Goal: Find specific page/section: Find specific page/section

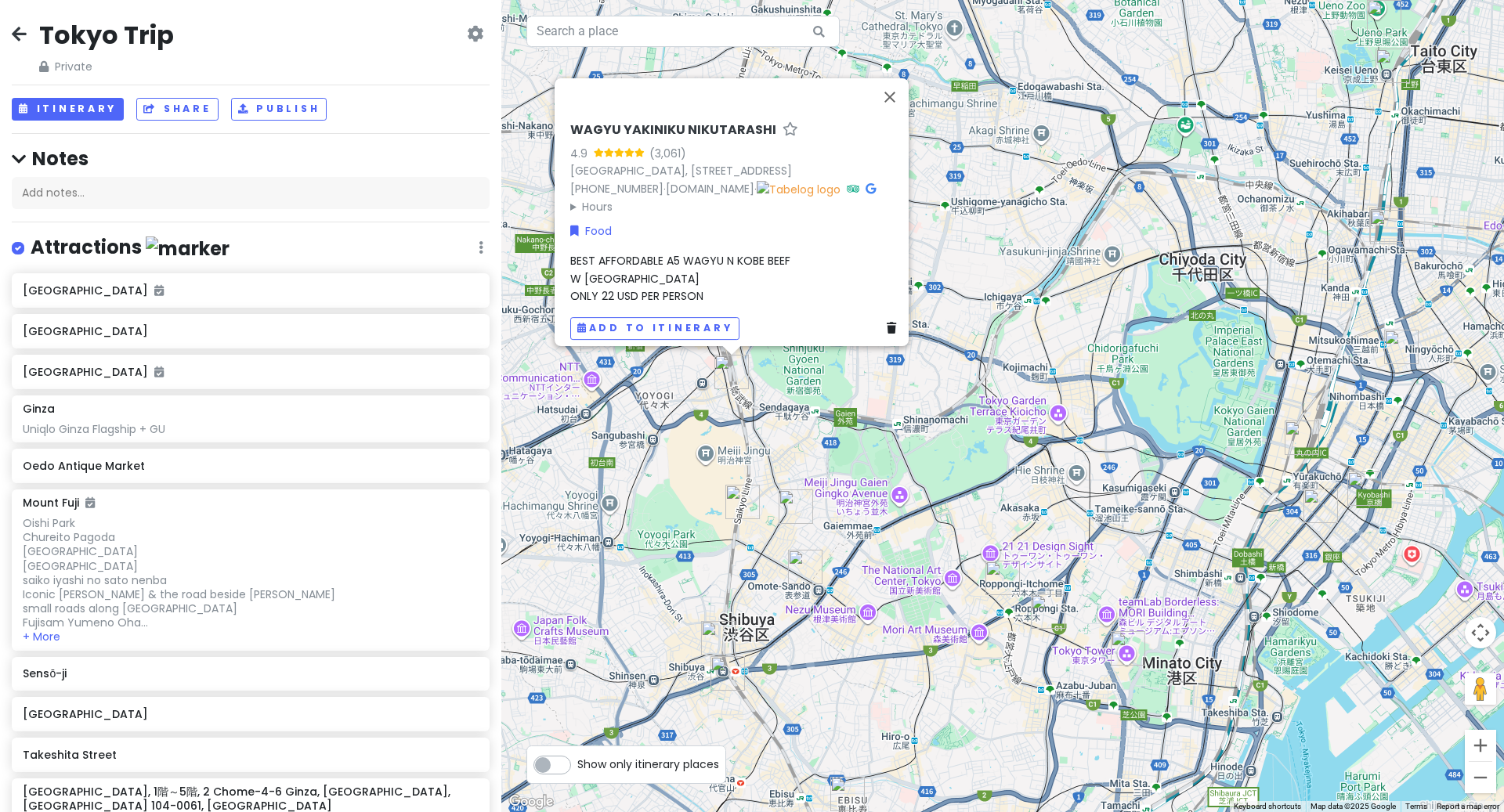
click at [16, 29] on icon at bounding box center [19, 34] width 15 height 12
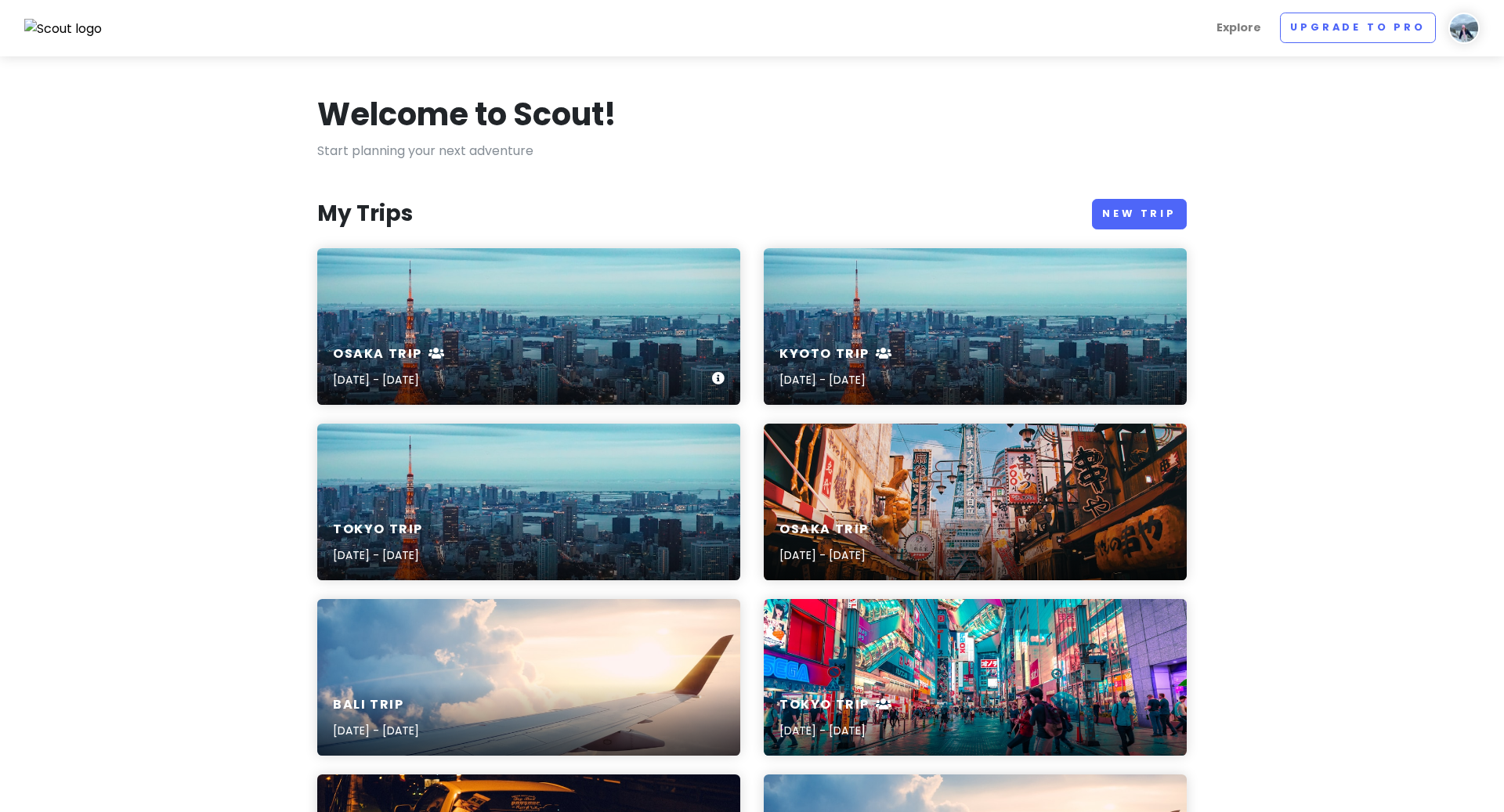
click at [519, 350] on div "Osaka Trip [DATE] - [DATE]" at bounding box center [529, 368] width 423 height 75
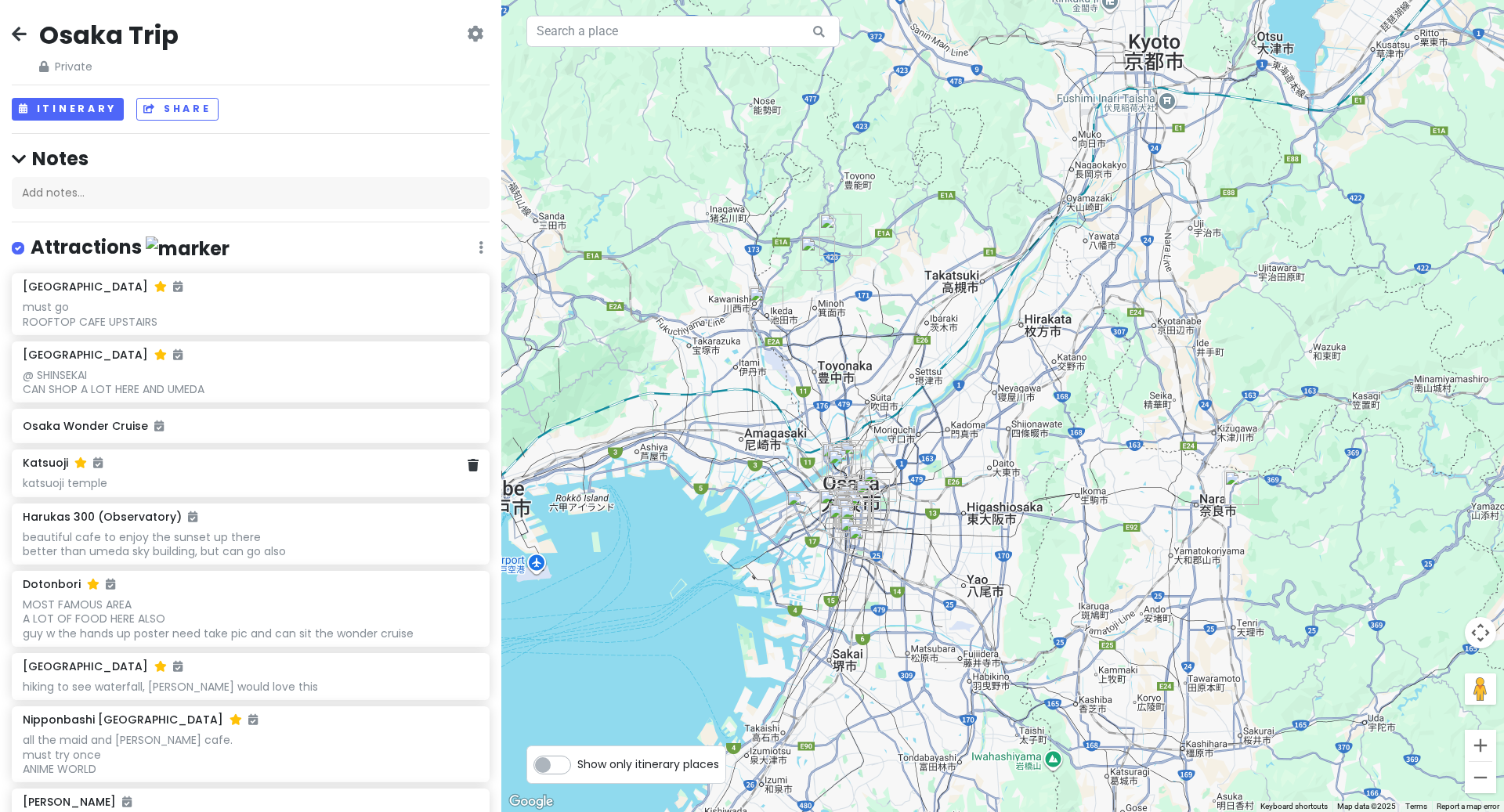
scroll to position [1520, 0]
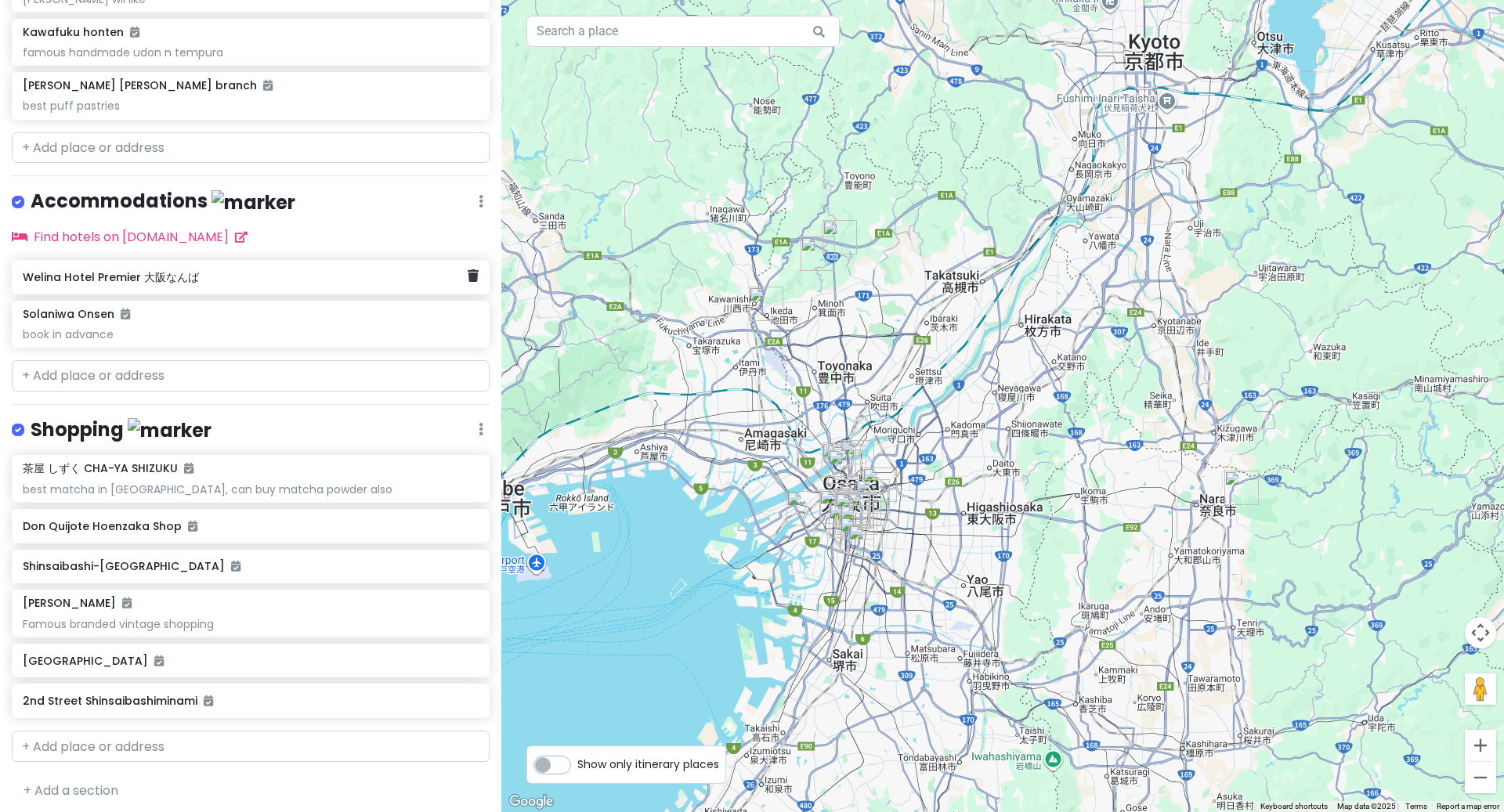
click at [125, 275] on h6 "Welina Hotel Premier 大阪なんば" at bounding box center [245, 277] width 444 height 14
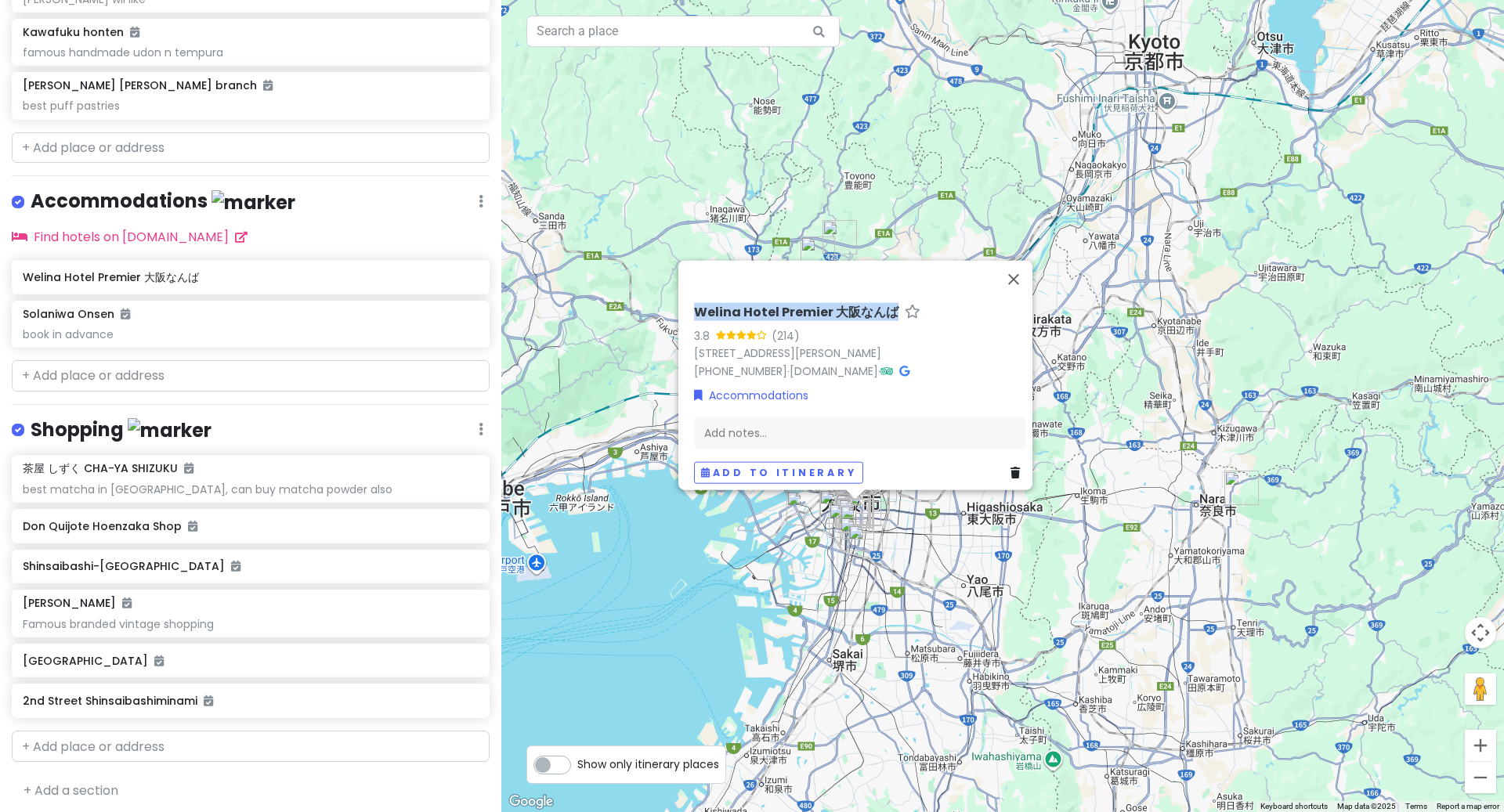
drag, startPoint x: 673, startPoint y: 285, endPoint x: 888, endPoint y: 289, distance: 215.0
click at [888, 289] on div "Welina Hotel Premier 大阪なんば 3.8 (214) 2-10 Nanbasennichimae, [PERSON_NAME][GEOGR…" at bounding box center [856, 374] width 354 height 229
copy h6 "Welina Hotel Premier 大阪なんば"
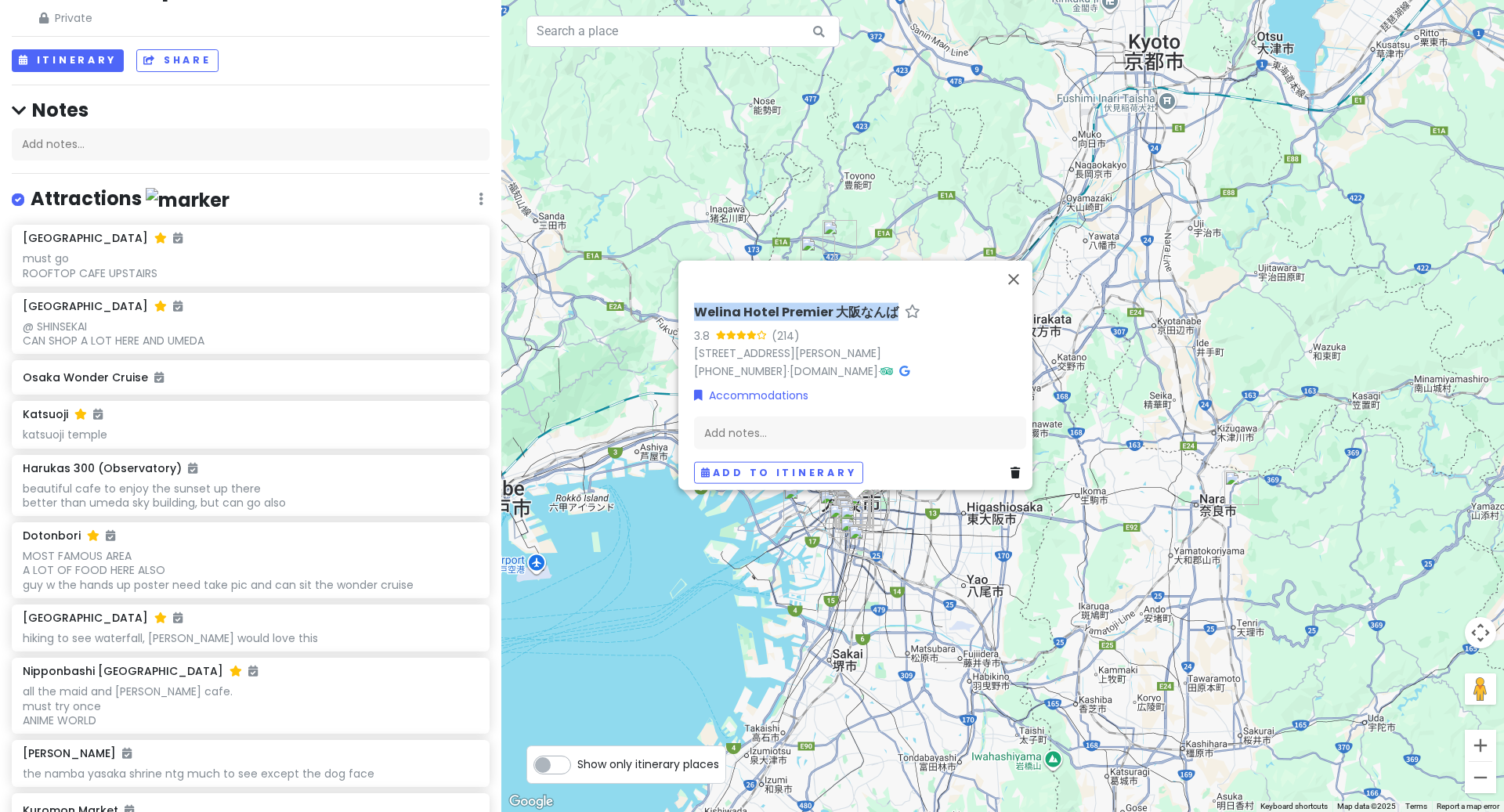
scroll to position [0, 0]
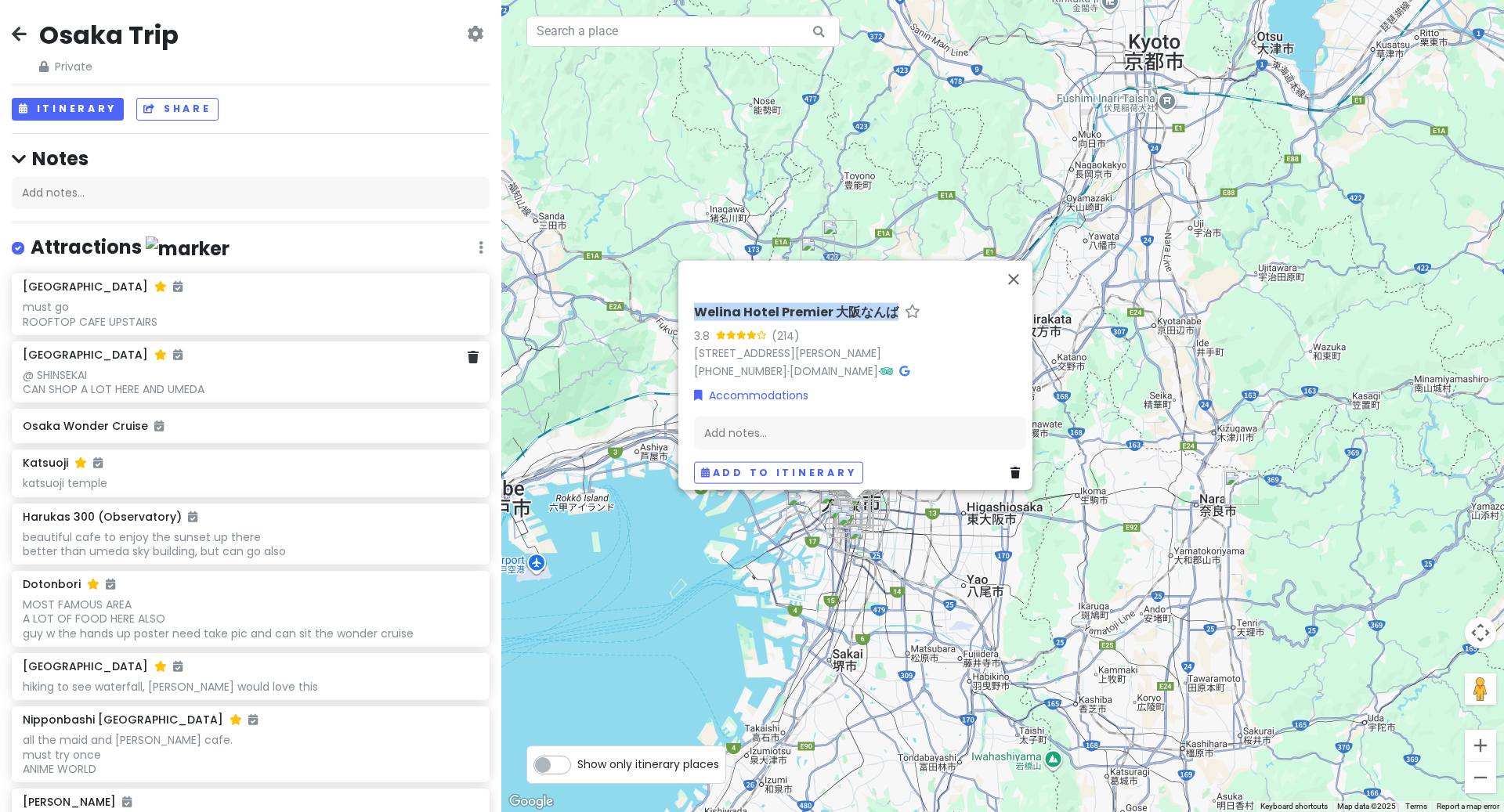
click at [122, 392] on div "@ SHINSEKAI CAN SHOP A LOT HERE AND UMEDA" at bounding box center [251, 382] width 455 height 28
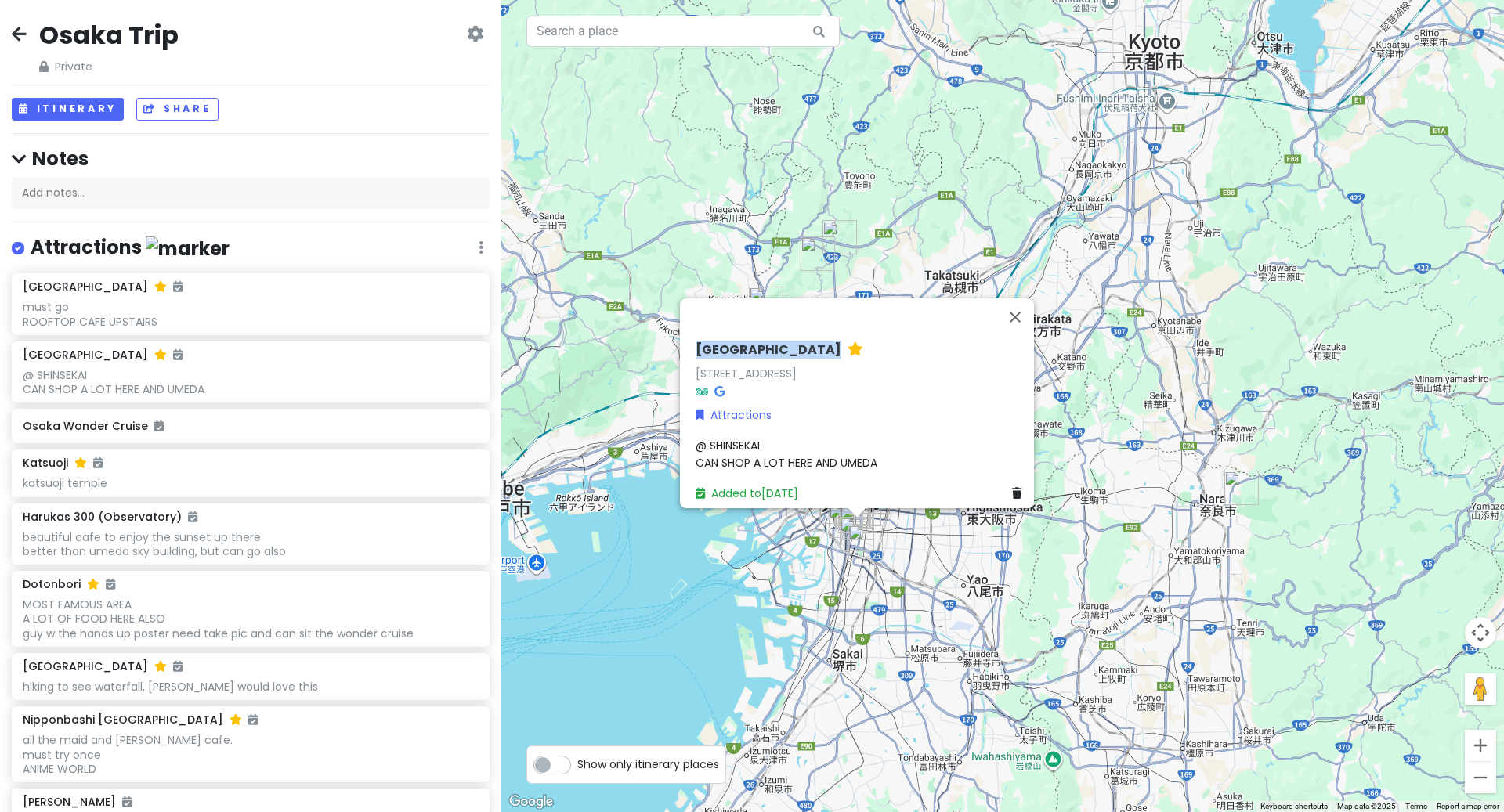
drag, startPoint x: 810, startPoint y: 322, endPoint x: 675, endPoint y: 323, distance: 135.0
click at [672, 321] on div "[GEOGRAPHIC_DATA][STREET_ADDRESS] 恵美須[STREET_ADDRESS] Attractions @ SHINSEKAI C…" at bounding box center [1002, 406] width 1002 height 812
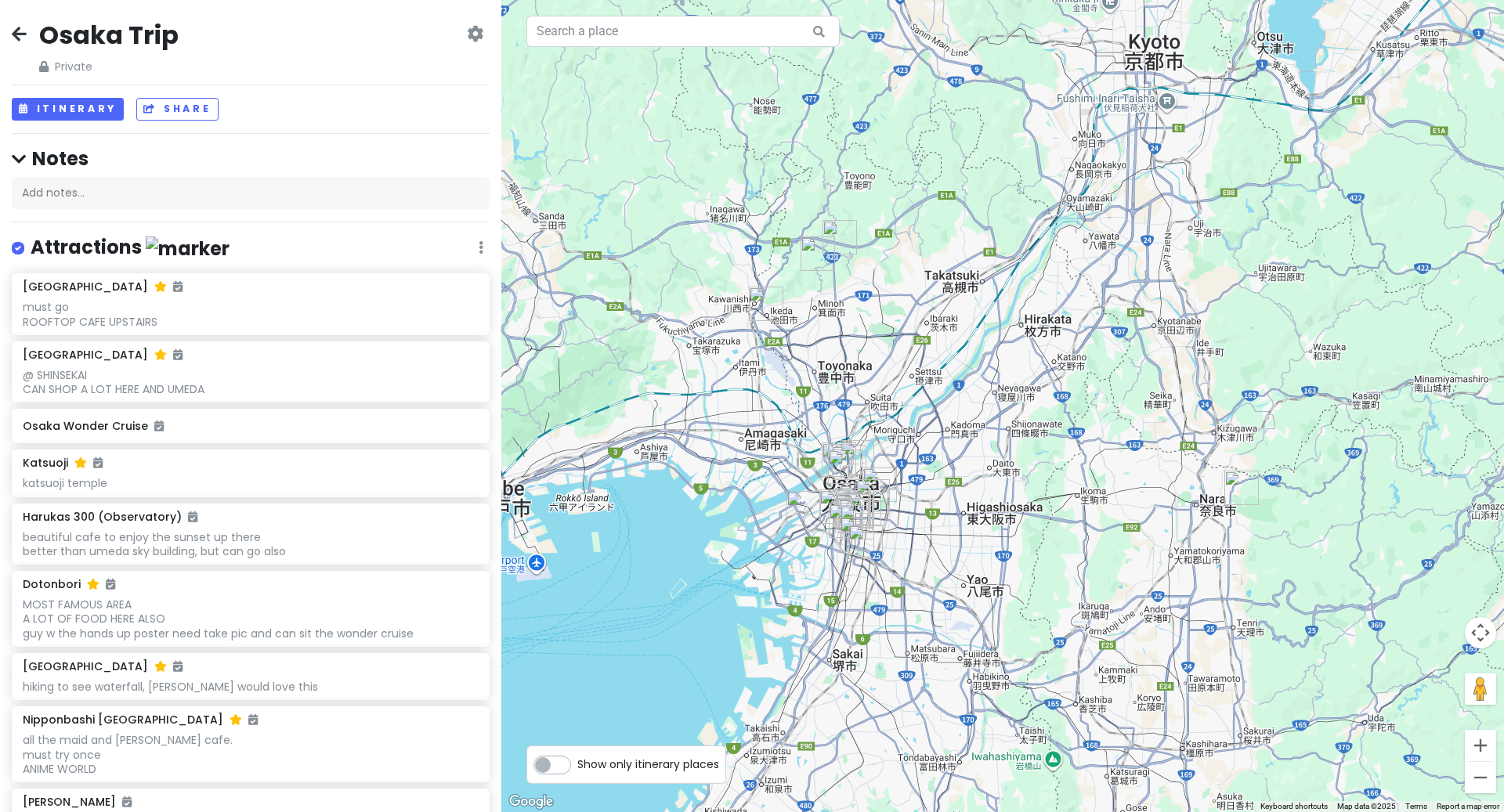
copy div "[GEOGRAPHIC_DATA]"
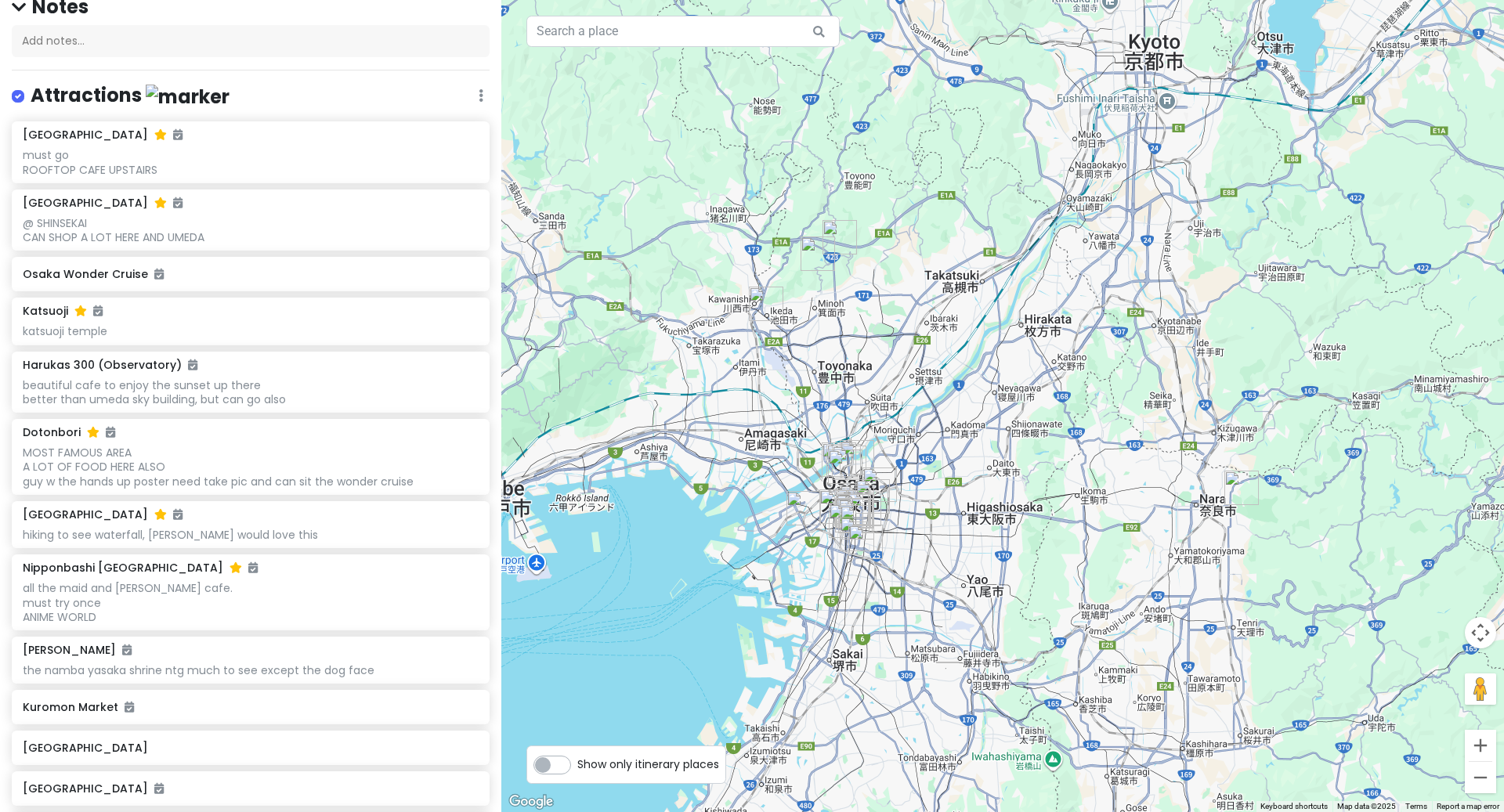
scroll to position [173, 0]
